Goal: Unclear

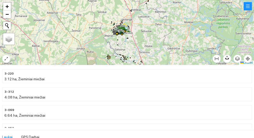
click at [251, 55] on div at bounding box center [127, 32] width 254 height 65
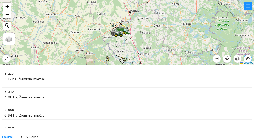
click at [248, 59] on icon "aim" at bounding box center [247, 58] width 1 height 1
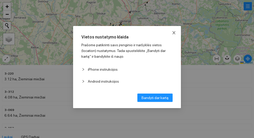
click at [176, 31] on icon "close" at bounding box center [174, 33] width 4 height 4
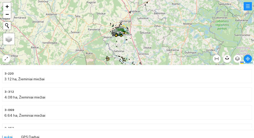
click at [2, 57] on div at bounding box center [127, 32] width 254 height 65
click at [5, 58] on icon "expand-alt" at bounding box center [6, 59] width 4 height 4
